Goal: Transaction & Acquisition: Download file/media

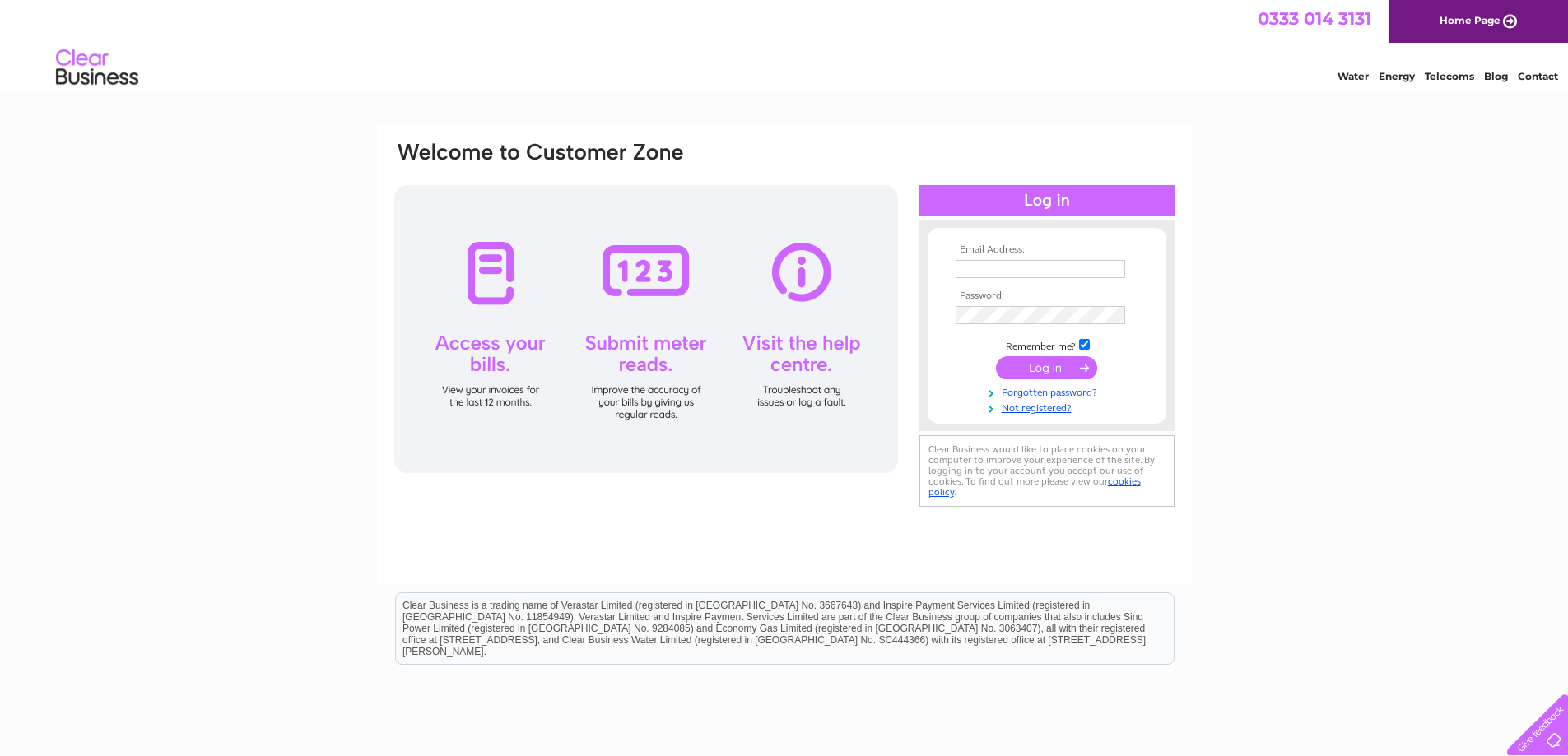
type input "[EMAIL_ADDRESS][DOMAIN_NAME]"
click at [1052, 367] on input "submit" at bounding box center [1046, 368] width 101 height 23
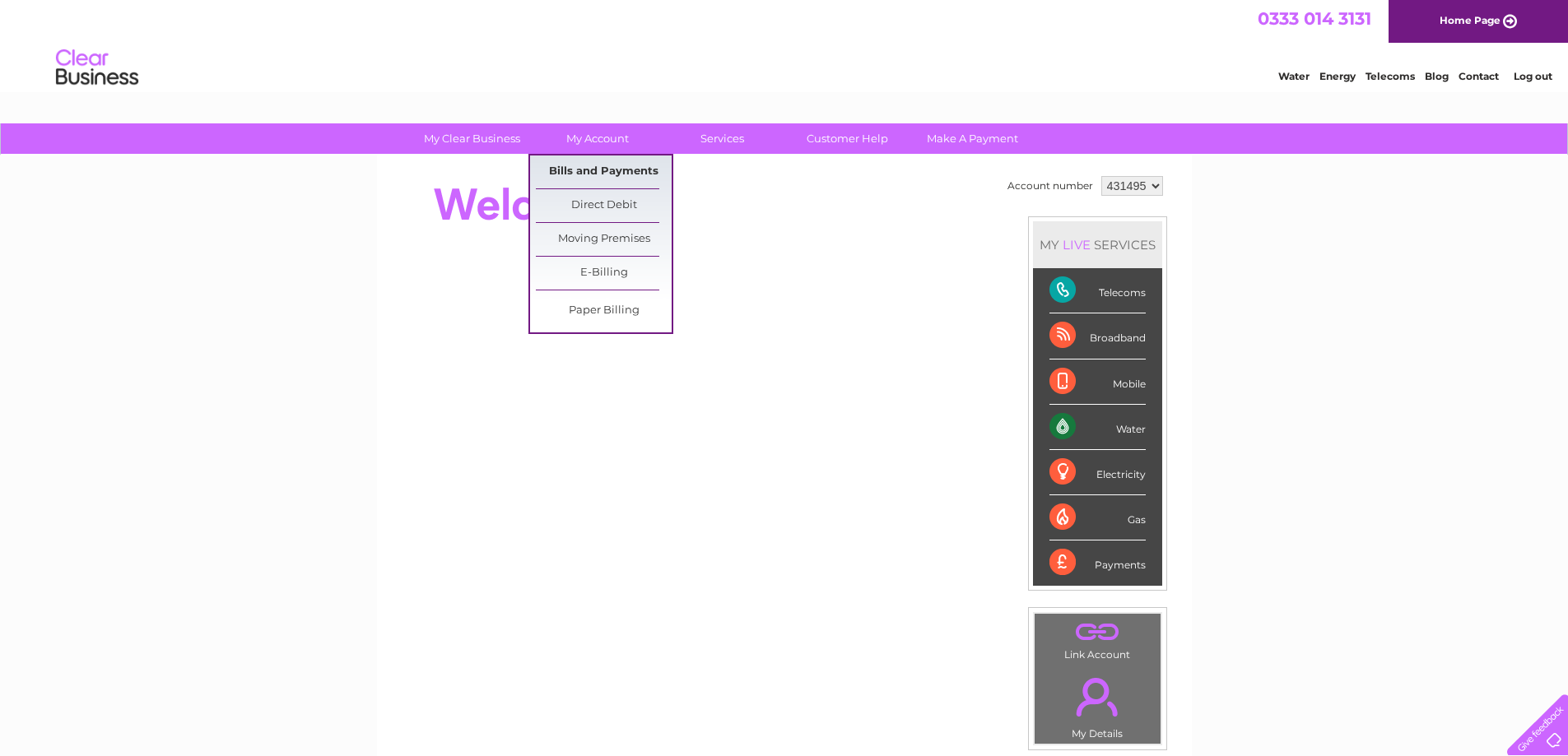
click at [622, 163] on link "Bills and Payments" at bounding box center [603, 172] width 135 height 33
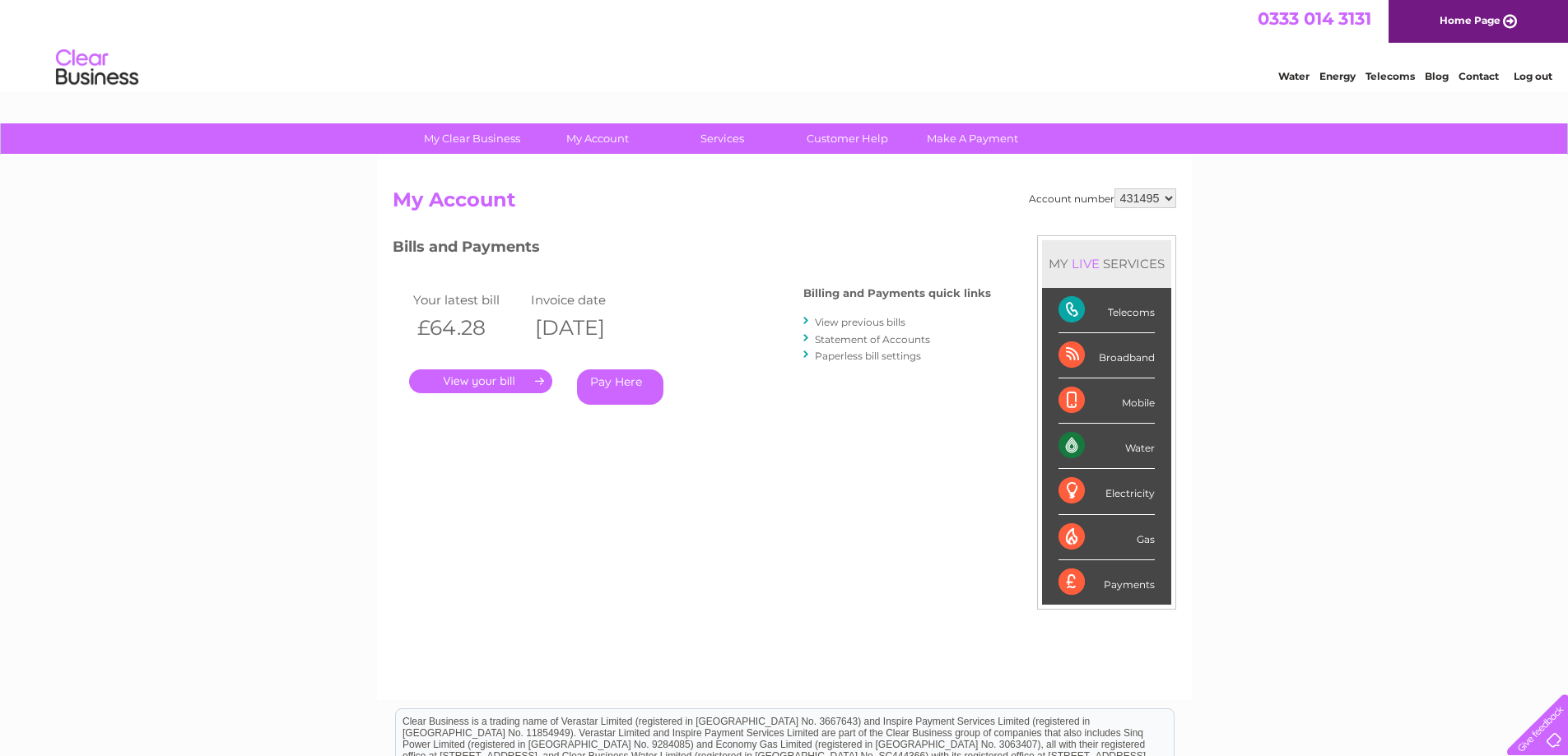
click at [471, 384] on link "." at bounding box center [480, 382] width 143 height 24
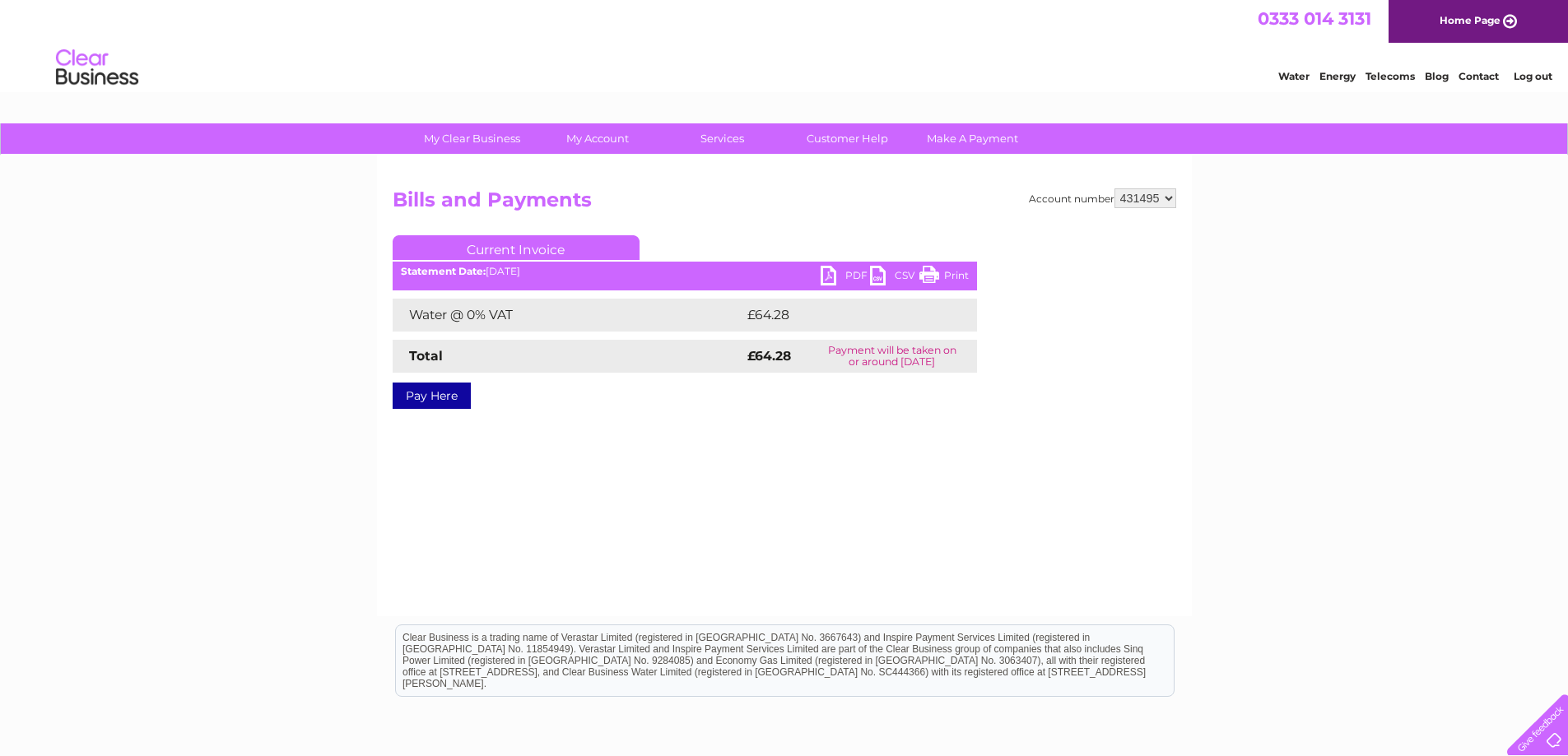
click at [850, 280] on link "PDF" at bounding box center [845, 278] width 49 height 24
